Goal: Task Accomplishment & Management: Complete application form

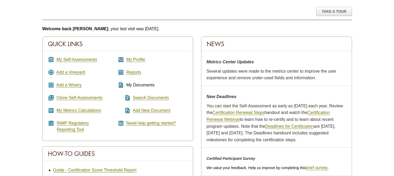
scroll to position [53, 0]
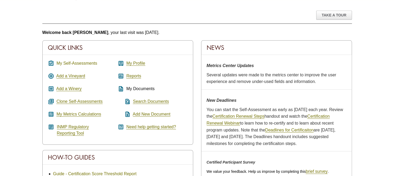
click at [65, 63] on link "My Self-Assessments" at bounding box center [76, 63] width 41 height 5
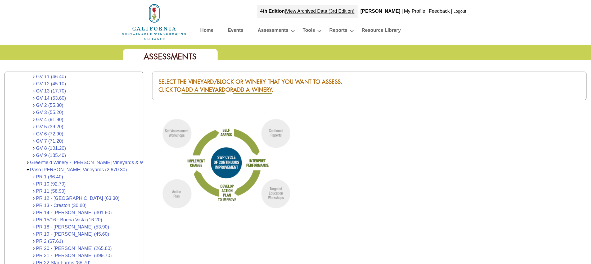
scroll to position [44, 0]
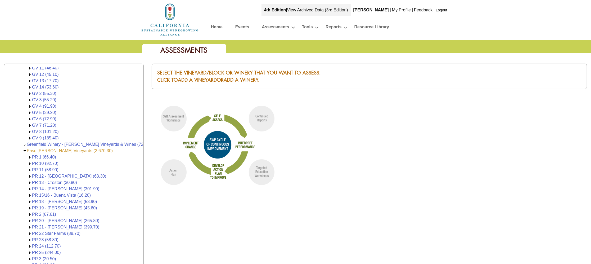
click at [60, 148] on link "Paso [PERSON_NAME] Vineyards (2,670.30)" at bounding box center [70, 150] width 86 height 4
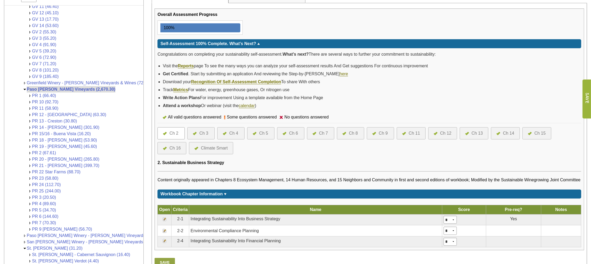
scroll to position [119, 0]
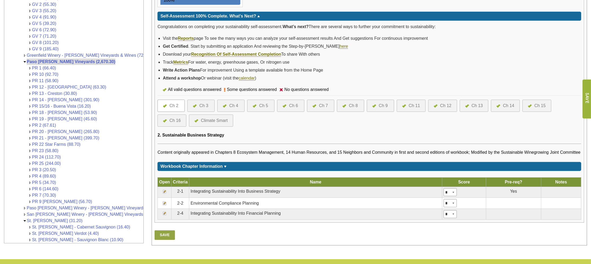
click at [213, 119] on div "Climate Smart" at bounding box center [214, 120] width 27 height 6
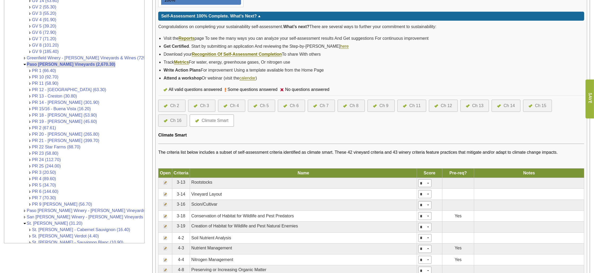
scroll to position [46, 0]
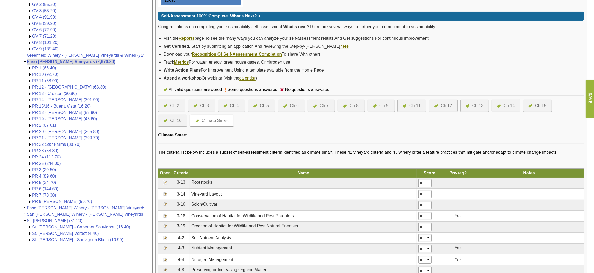
click at [170, 106] on div "Ch 2" at bounding box center [174, 105] width 9 height 6
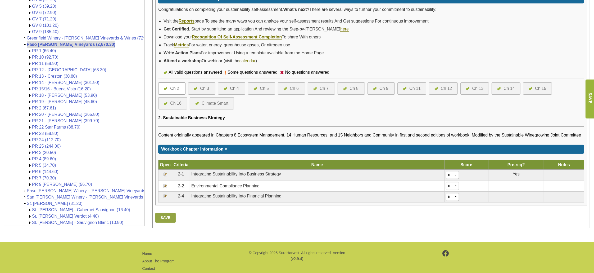
scroll to position [148, 0]
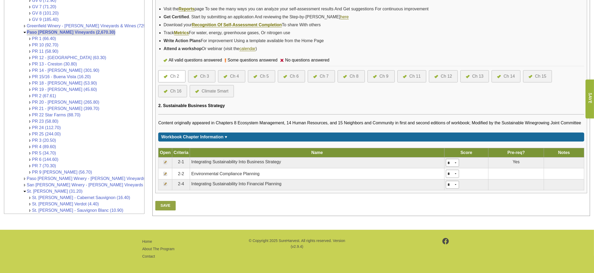
click at [165, 173] on img at bounding box center [165, 173] width 4 height 4
